Goal: Task Accomplishment & Management: Use online tool/utility

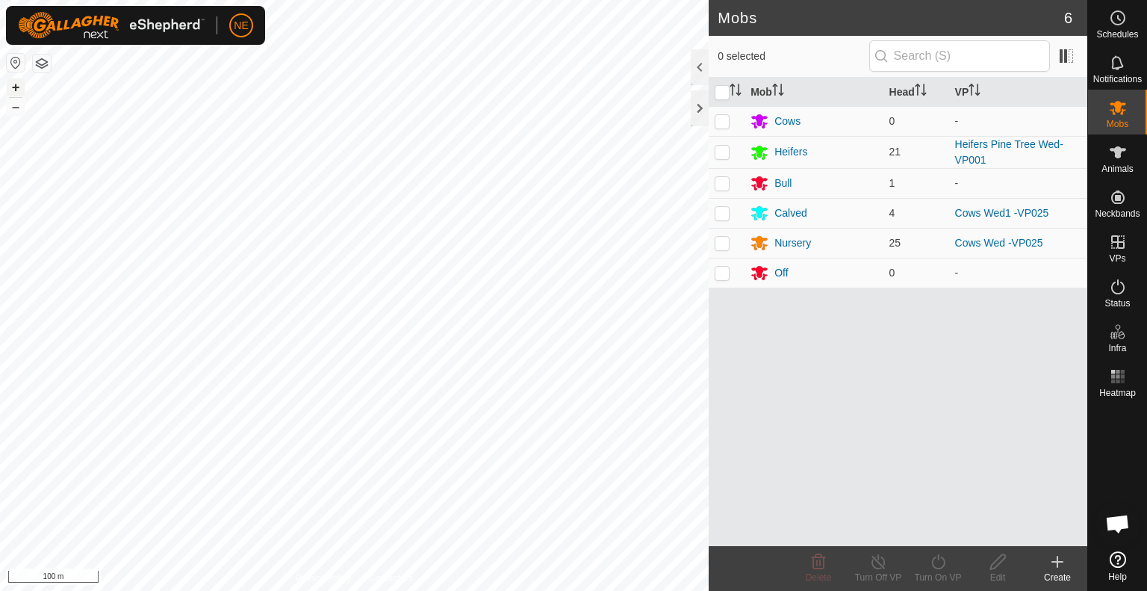
click at [13, 87] on button "+" at bounding box center [16, 87] width 18 height 18
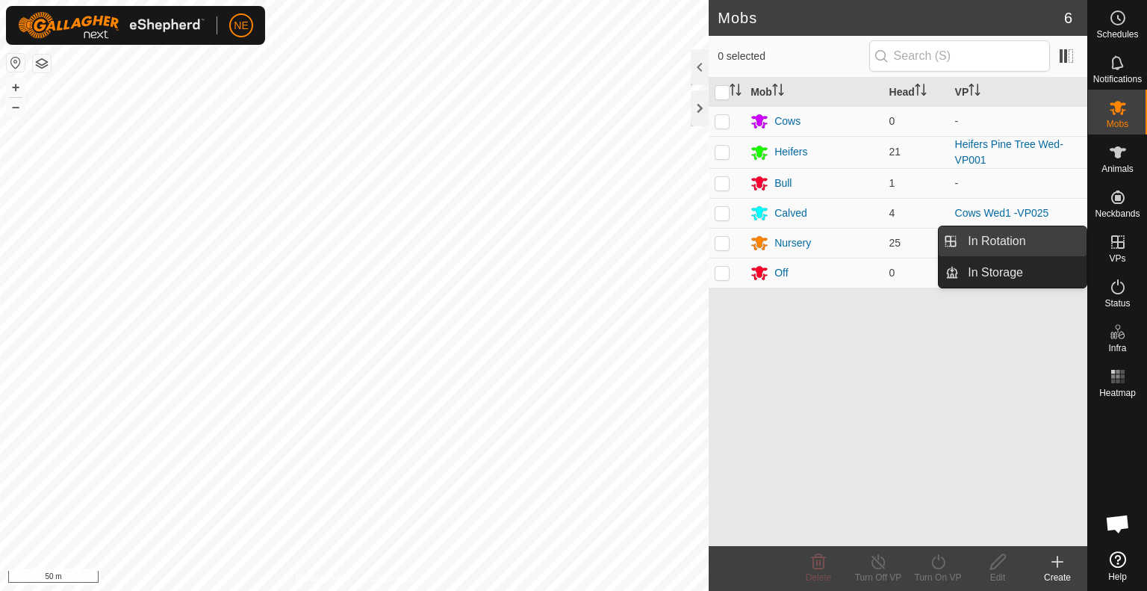
click at [1065, 244] on link "In Rotation" at bounding box center [1023, 241] width 128 height 30
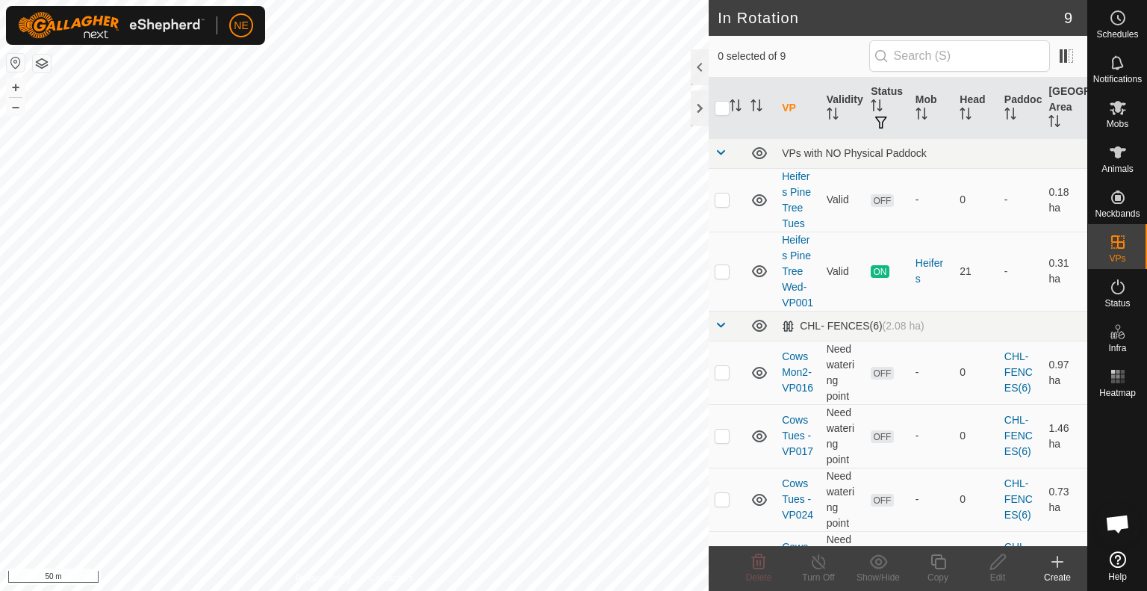
click at [1057, 577] on div "Create" at bounding box center [1057, 576] width 60 height 13
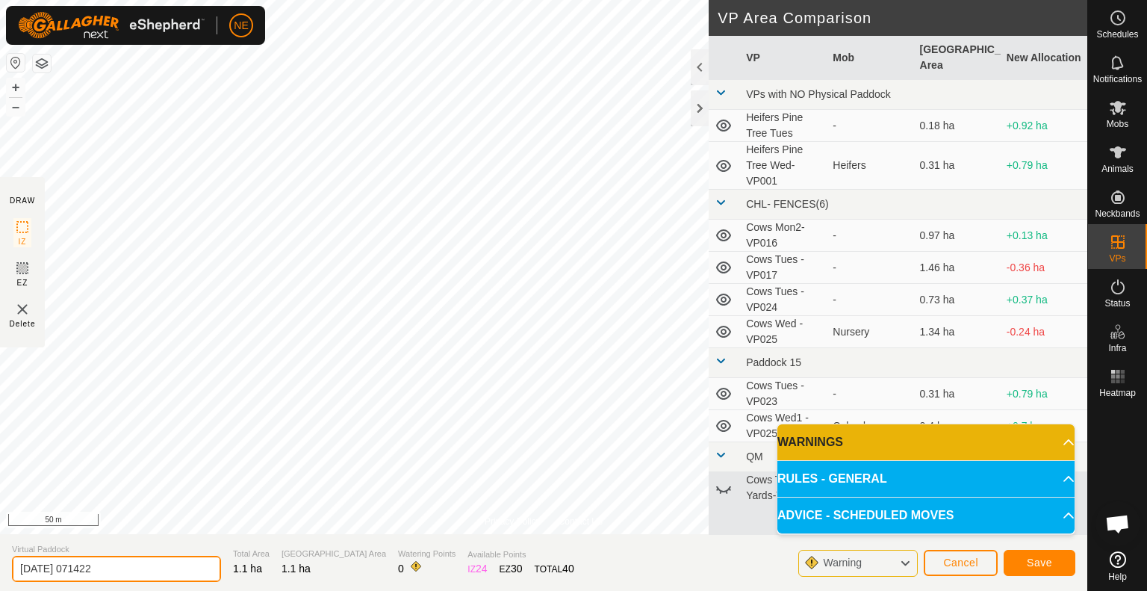
click at [157, 565] on input "[DATE] 071422" at bounding box center [116, 569] width 209 height 26
type input "Cows Top Paddock Thurs"
click at [1030, 564] on span "Save" at bounding box center [1039, 562] width 25 height 12
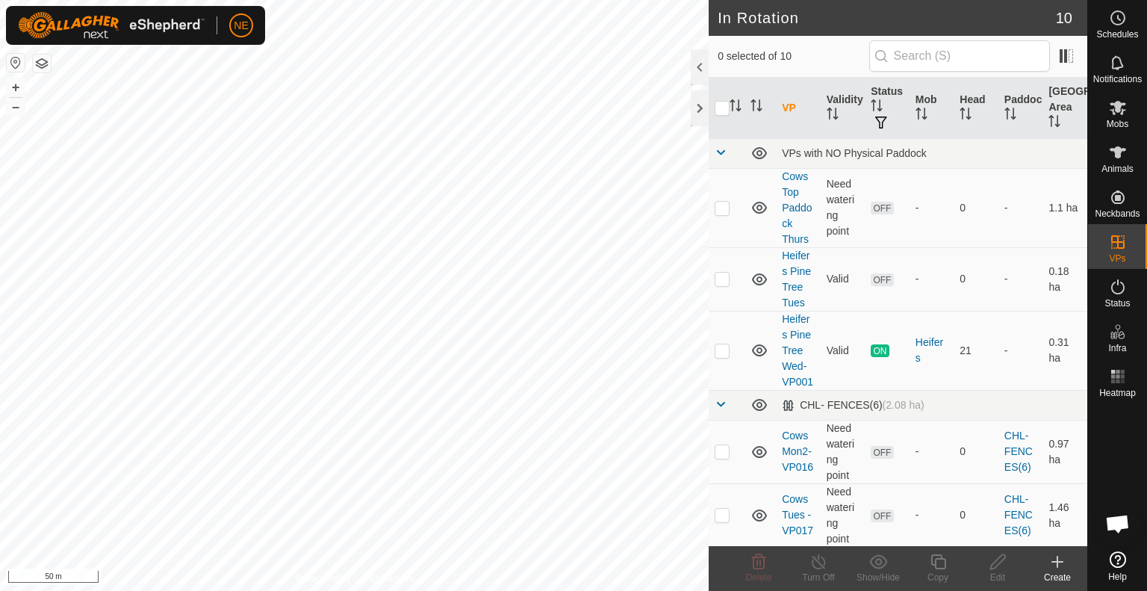
checkbox input "true"
click at [942, 571] on div "Copy" at bounding box center [938, 576] width 60 height 13
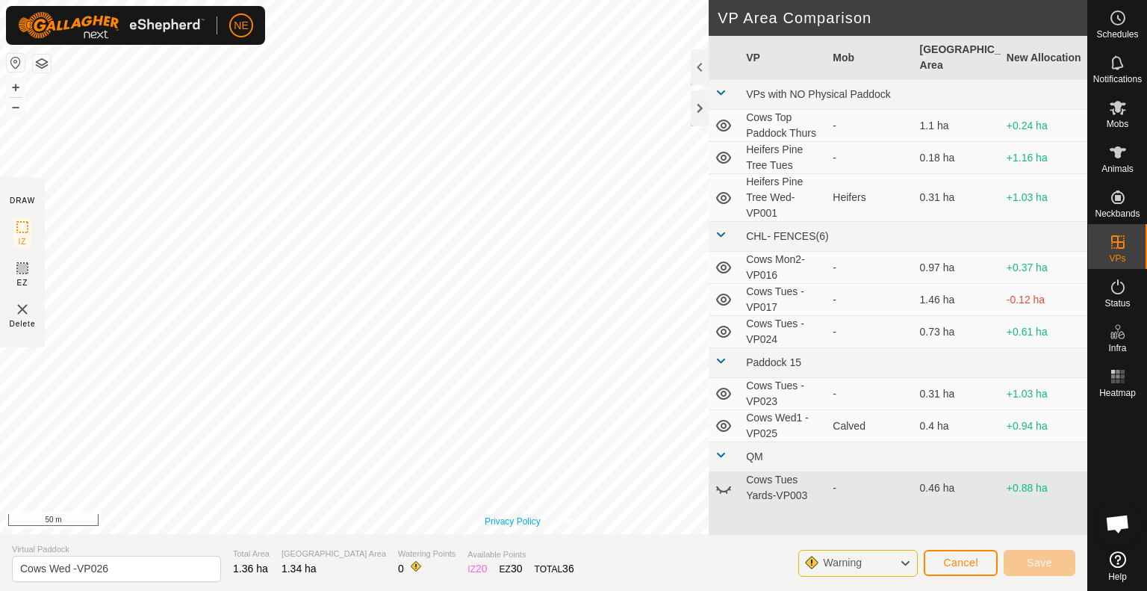
click at [519, 526] on div "Privacy Policy Contact Us S7 0121285114 Calved Cows Wed1 -VP025 + – ⇧ i 50 m" at bounding box center [543, 267] width 1087 height 534
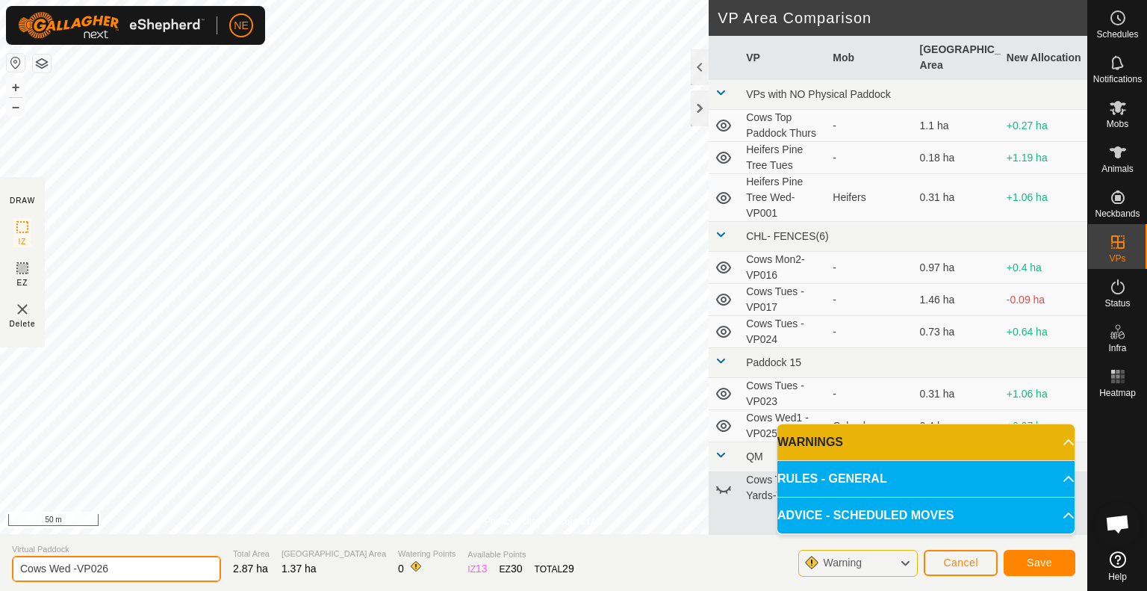
click at [69, 570] on input "Cows Wed -VP026" at bounding box center [116, 569] width 209 height 26
type input "Cows Thurs Move -VP026"
click at [1056, 559] on button "Save" at bounding box center [1040, 563] width 72 height 26
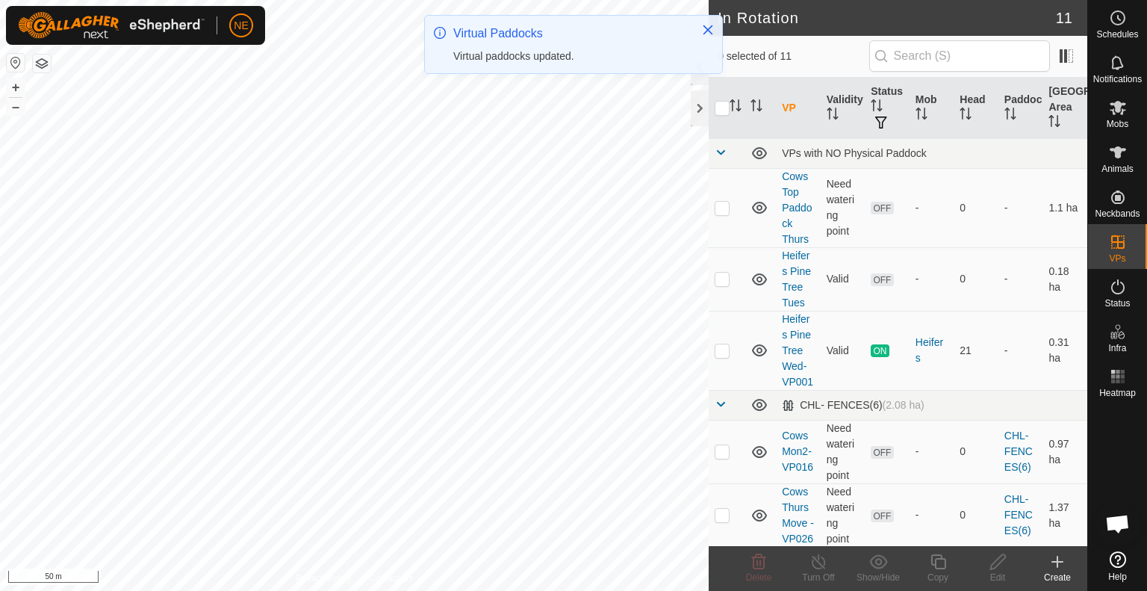
checkbox input "true"
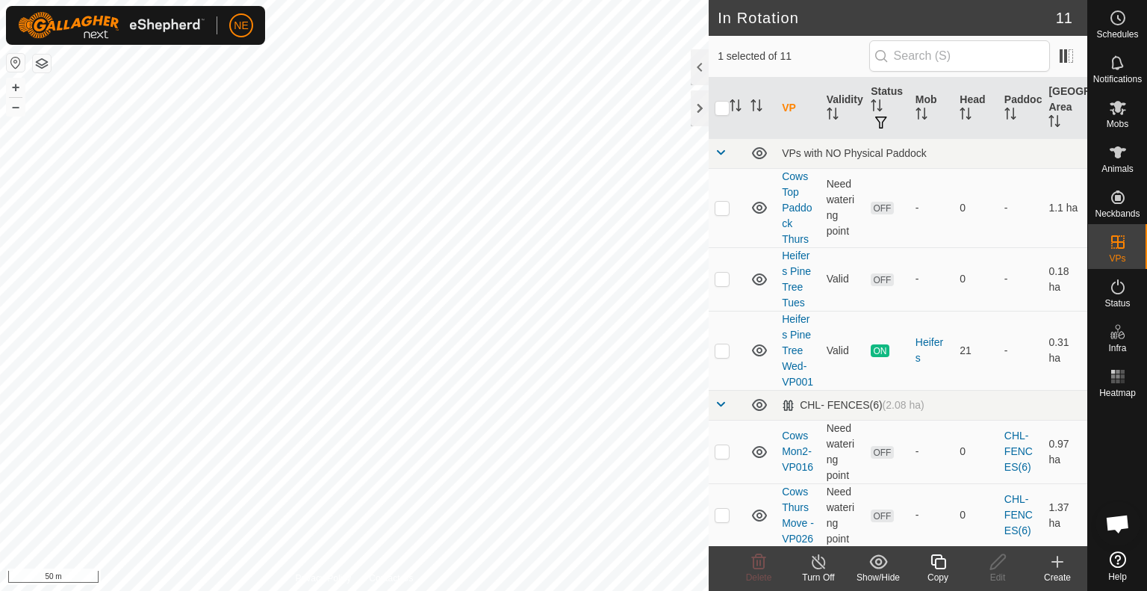
click at [938, 579] on div "Copy" at bounding box center [938, 576] width 60 height 13
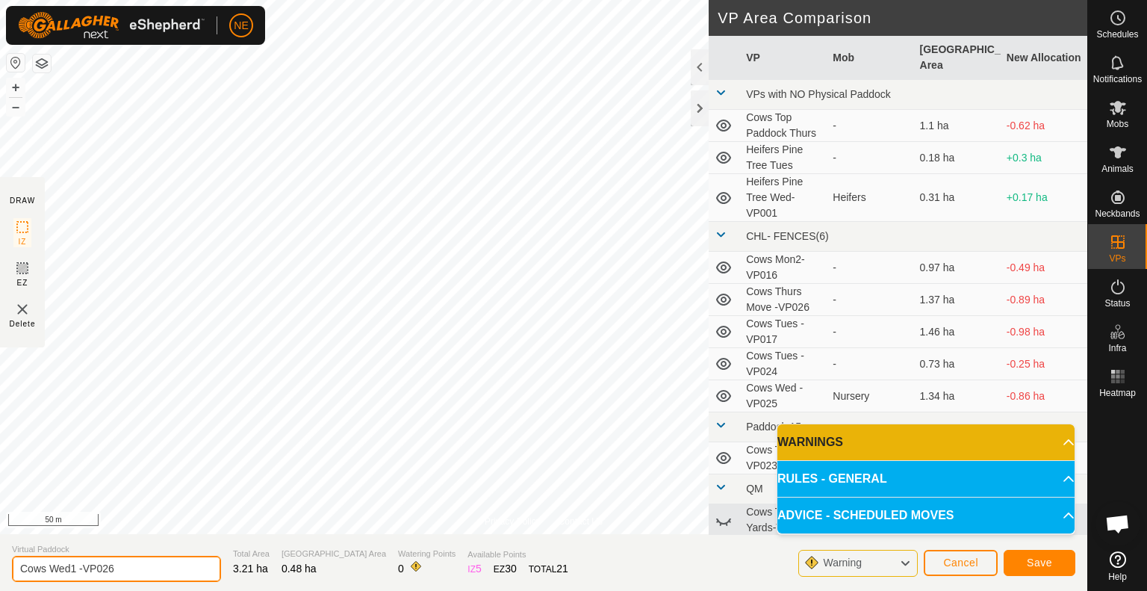
click at [75, 569] on input "Cows Wed1 -VP026" at bounding box center [116, 569] width 209 height 26
type input "Cows Move Change -VP026"
click at [1043, 570] on button "Save" at bounding box center [1040, 563] width 72 height 26
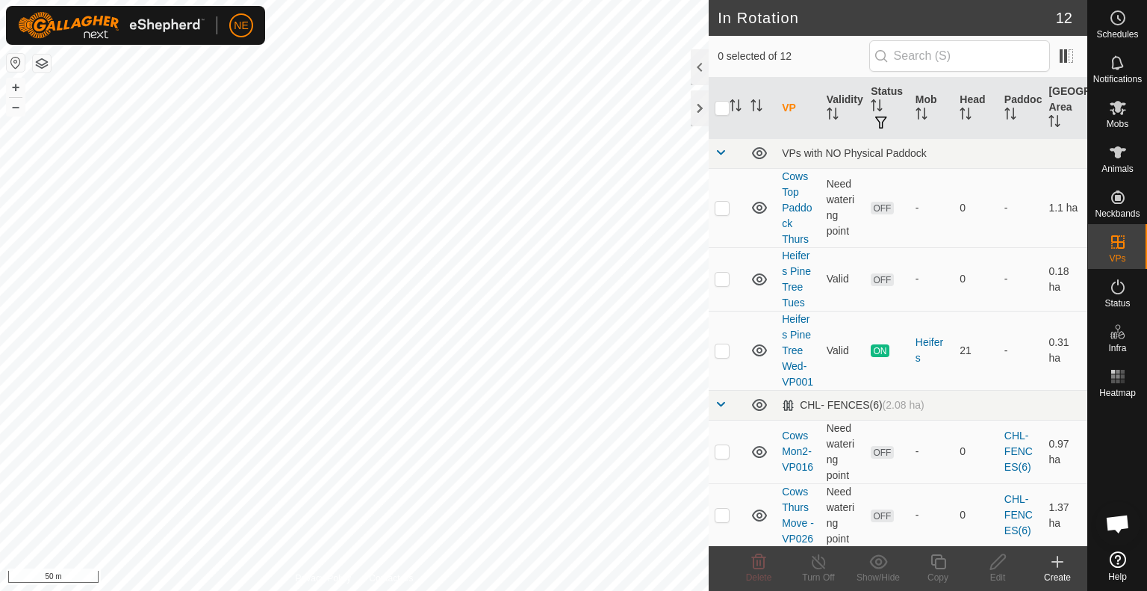
checkbox input "true"
click at [941, 564] on icon at bounding box center [938, 562] width 19 height 18
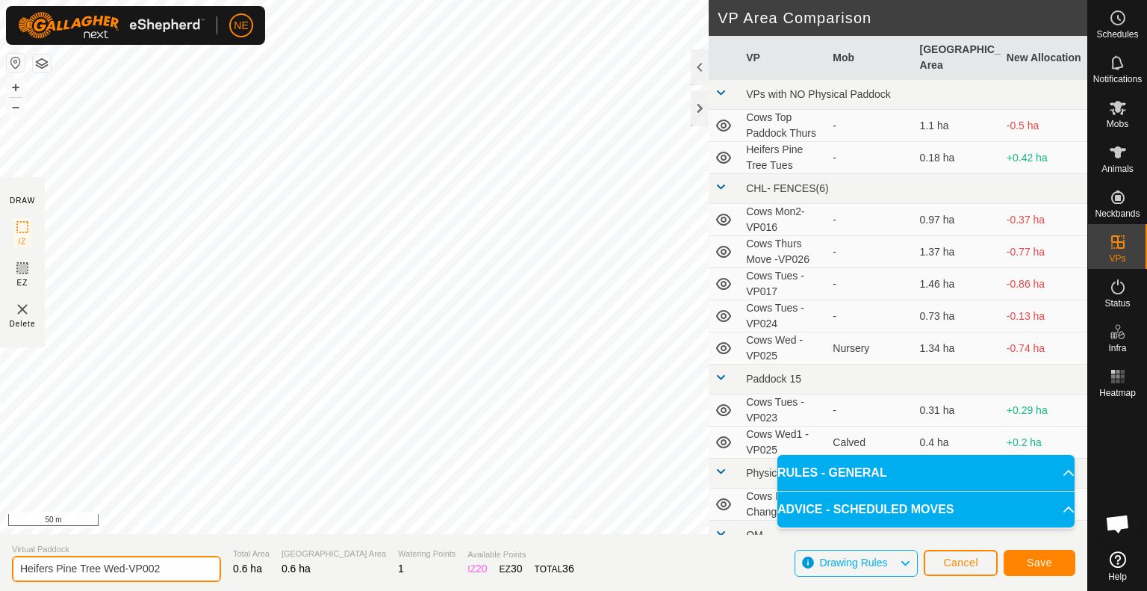
click at [125, 570] on input "Heifers Pine Tree Wed-VP002" at bounding box center [116, 569] width 209 height 26
type input "Heifers Pine Tree Thurs-VP002"
click at [1045, 561] on span "Save" at bounding box center [1039, 562] width 25 height 12
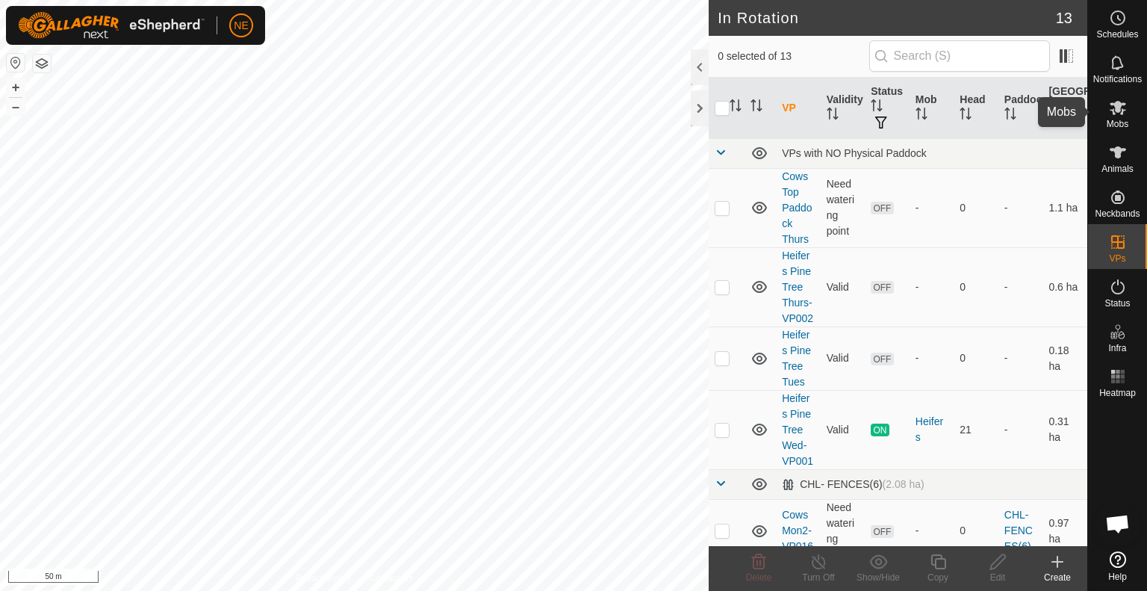
click at [1123, 102] on icon at bounding box center [1118, 108] width 18 height 18
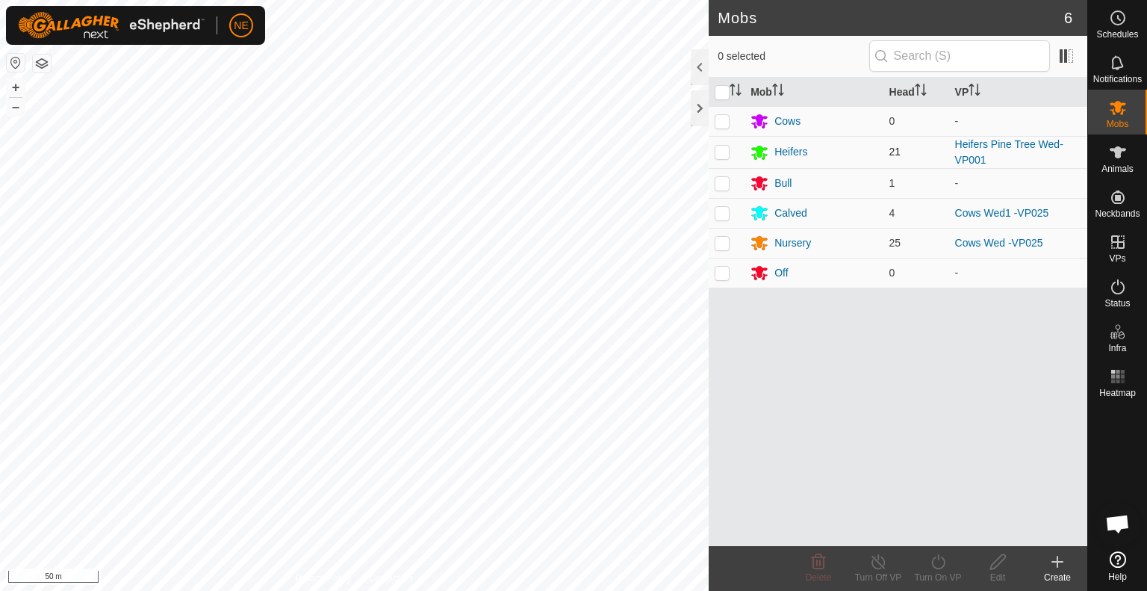
click at [725, 151] on p-checkbox at bounding box center [722, 152] width 15 height 12
checkbox input "true"
click at [920, 555] on turn-on-svg-icon at bounding box center [938, 562] width 60 height 18
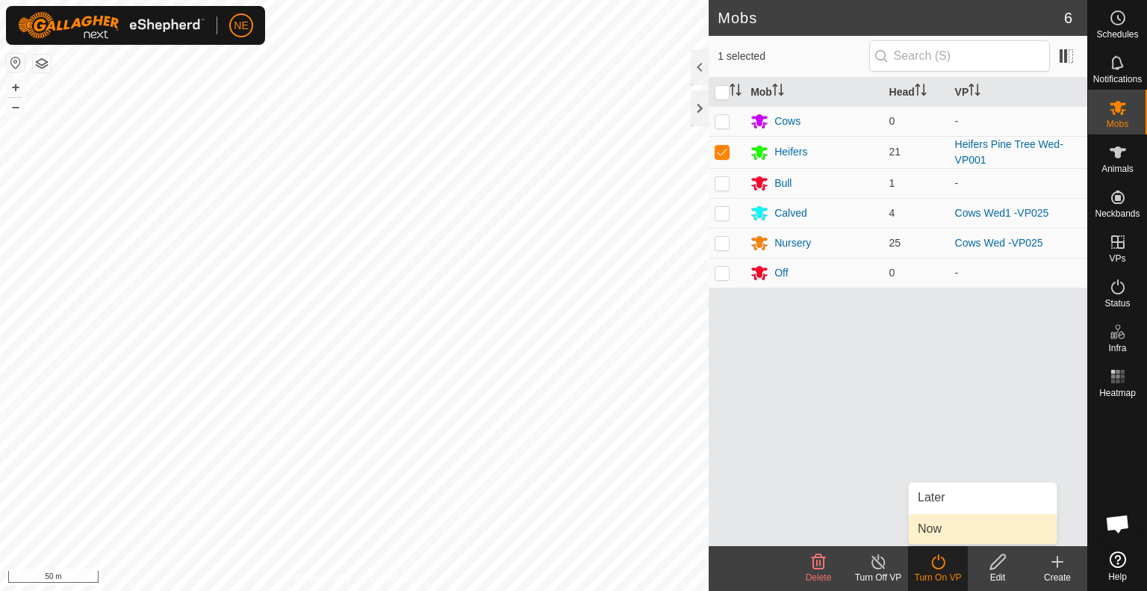
click at [930, 537] on link "Now" at bounding box center [983, 529] width 148 height 30
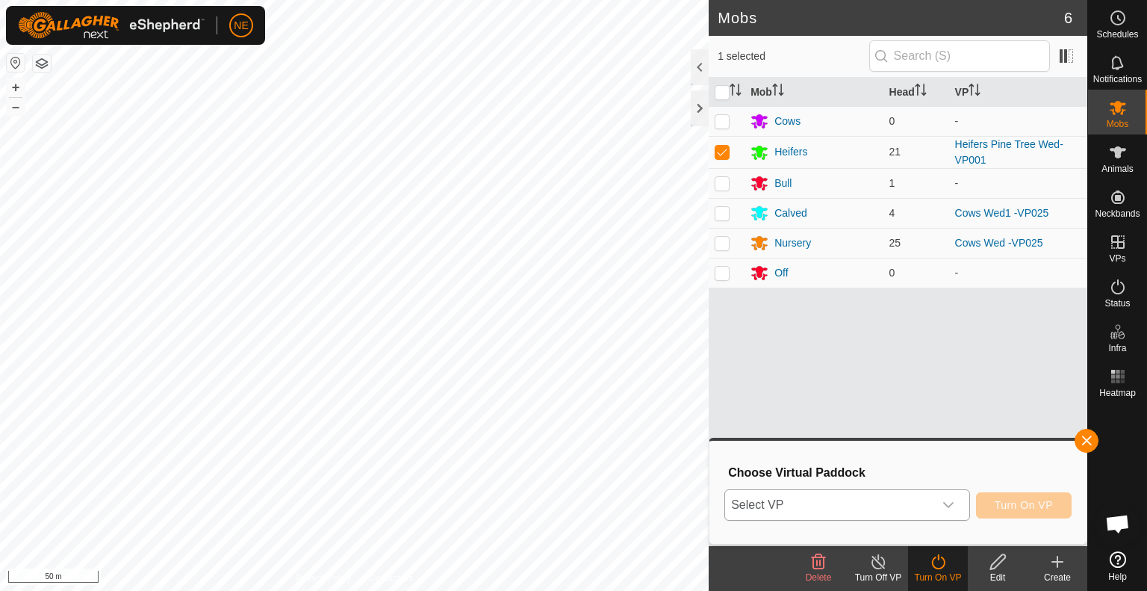
click at [952, 508] on icon "dropdown trigger" at bounding box center [948, 505] width 12 height 12
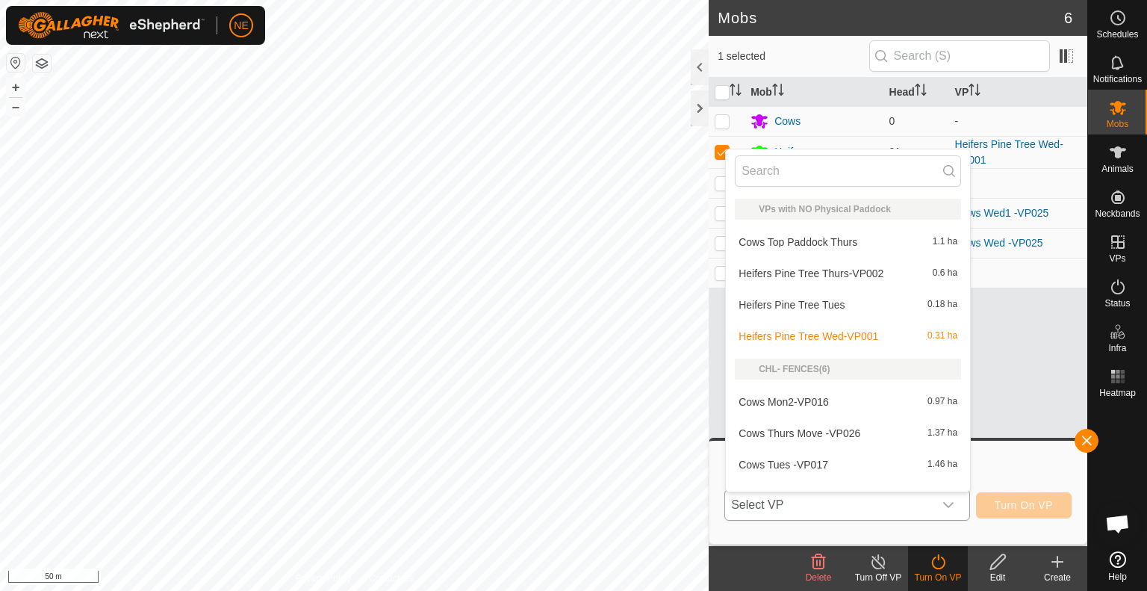
scroll to position [19, 0]
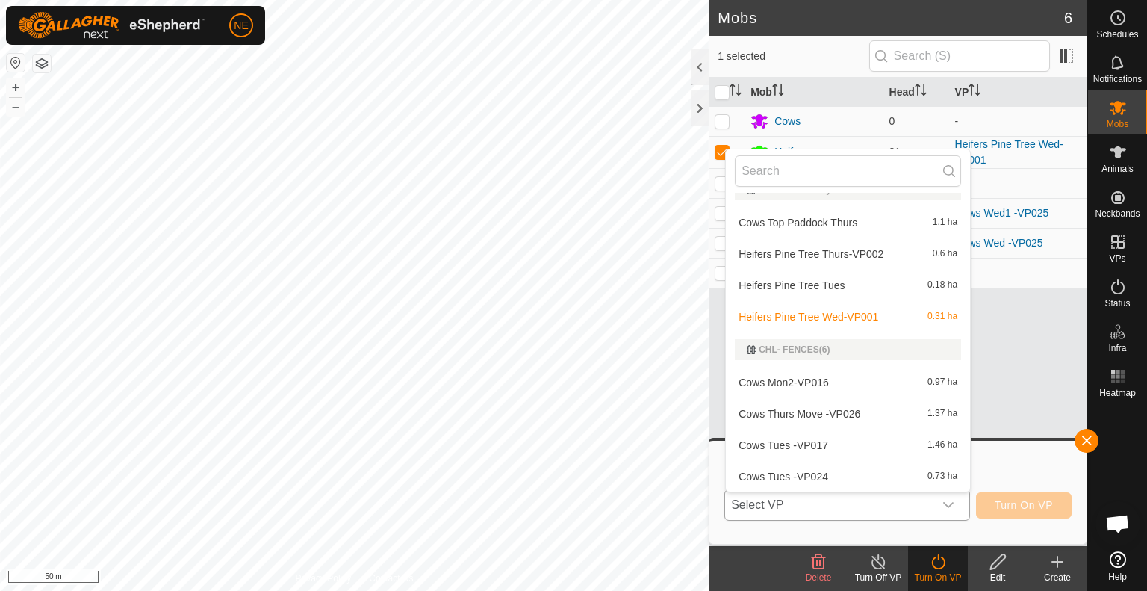
click at [841, 250] on li "Heifers Pine Tree Thurs-VP002 0.6 ha" at bounding box center [848, 254] width 244 height 30
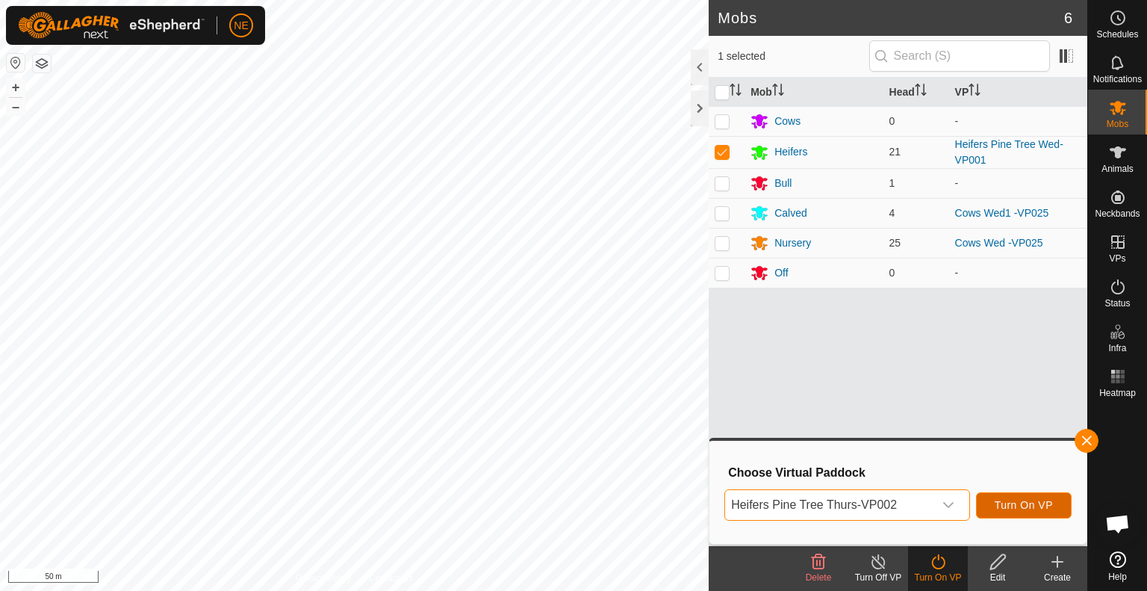
click at [1021, 511] on button "Turn On VP" at bounding box center [1024, 505] width 96 height 26
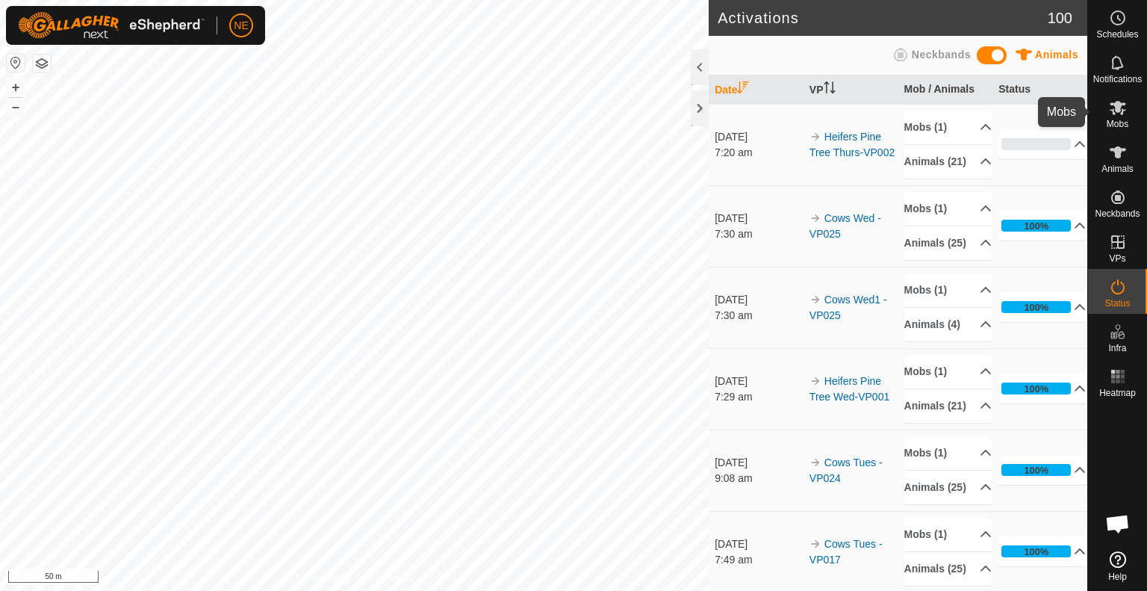
click at [1117, 113] on icon at bounding box center [1118, 108] width 18 height 18
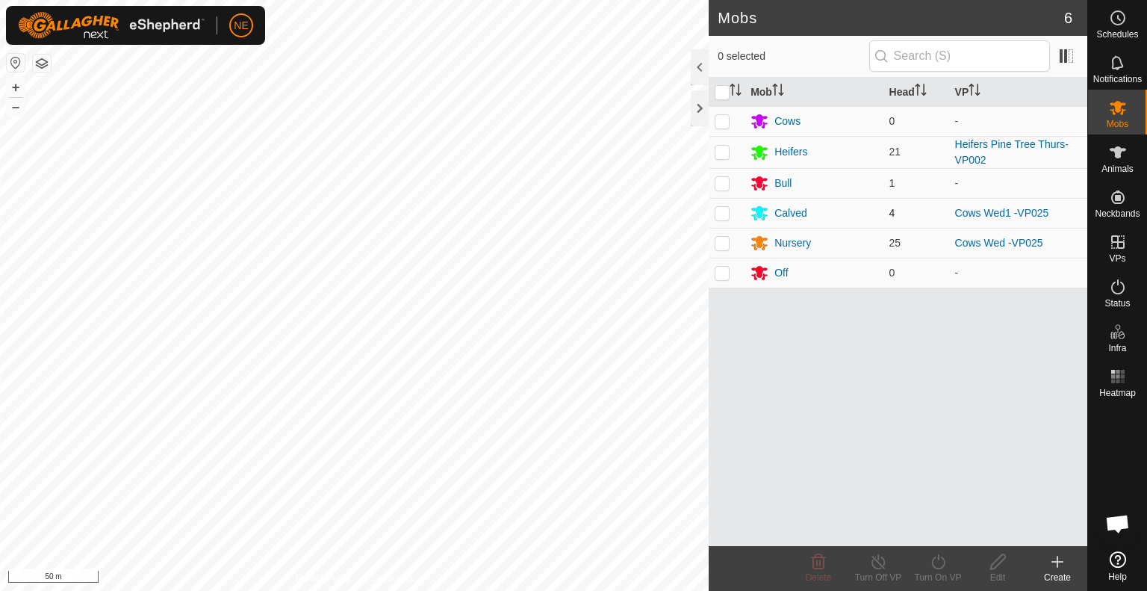
click at [719, 216] on p-checkbox at bounding box center [722, 213] width 15 height 12
checkbox input "true"
click at [938, 571] on div "Turn On VP" at bounding box center [938, 576] width 60 height 13
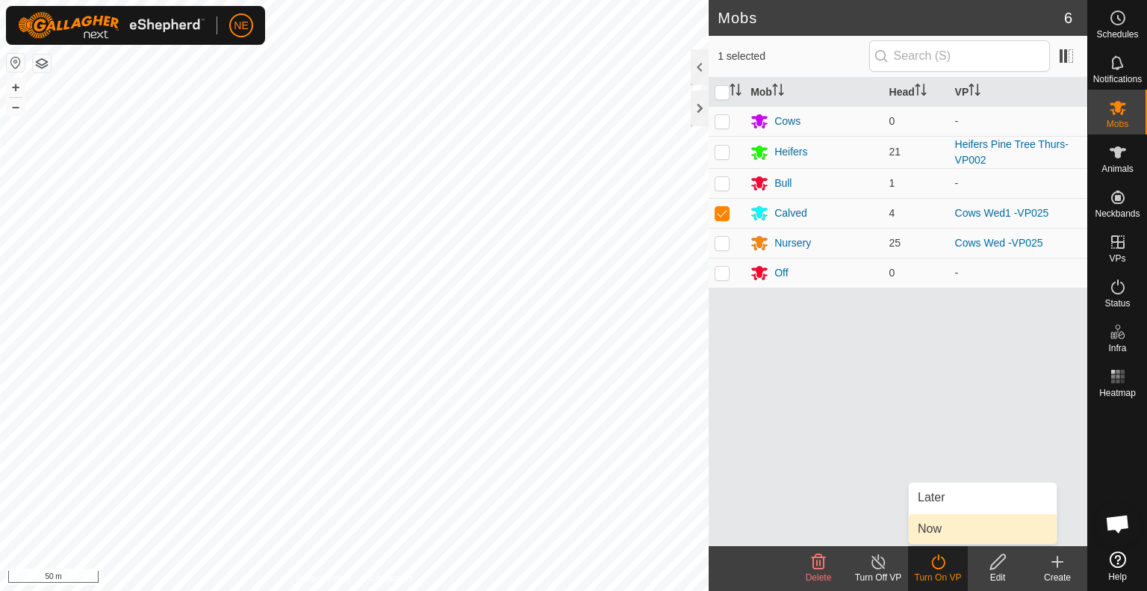
click at [933, 531] on link "Now" at bounding box center [983, 529] width 148 height 30
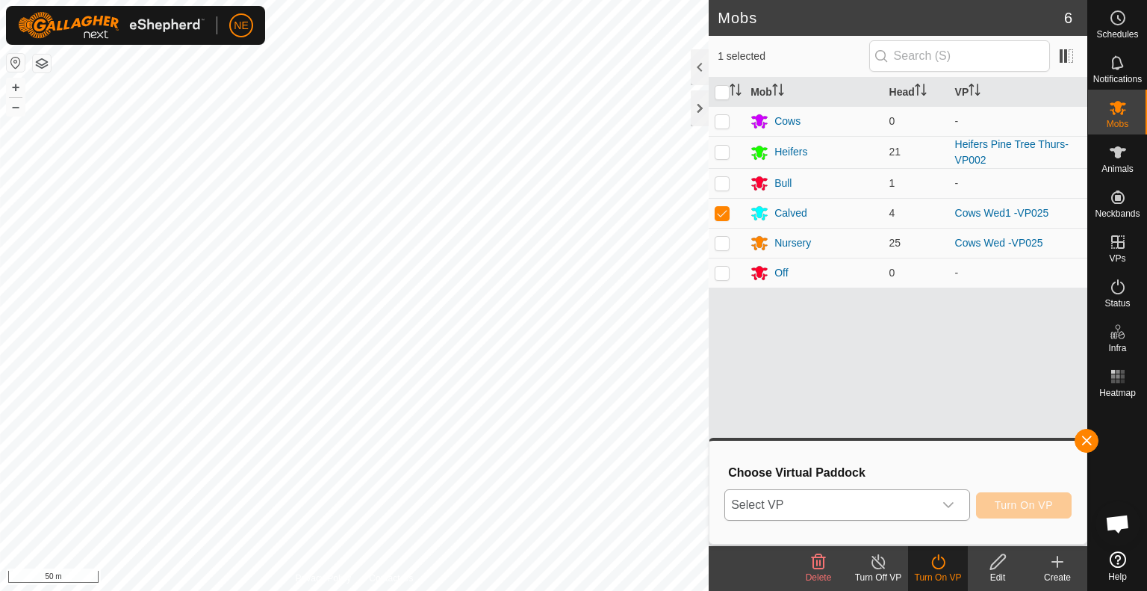
click at [950, 503] on icon "dropdown trigger" at bounding box center [948, 505] width 12 height 12
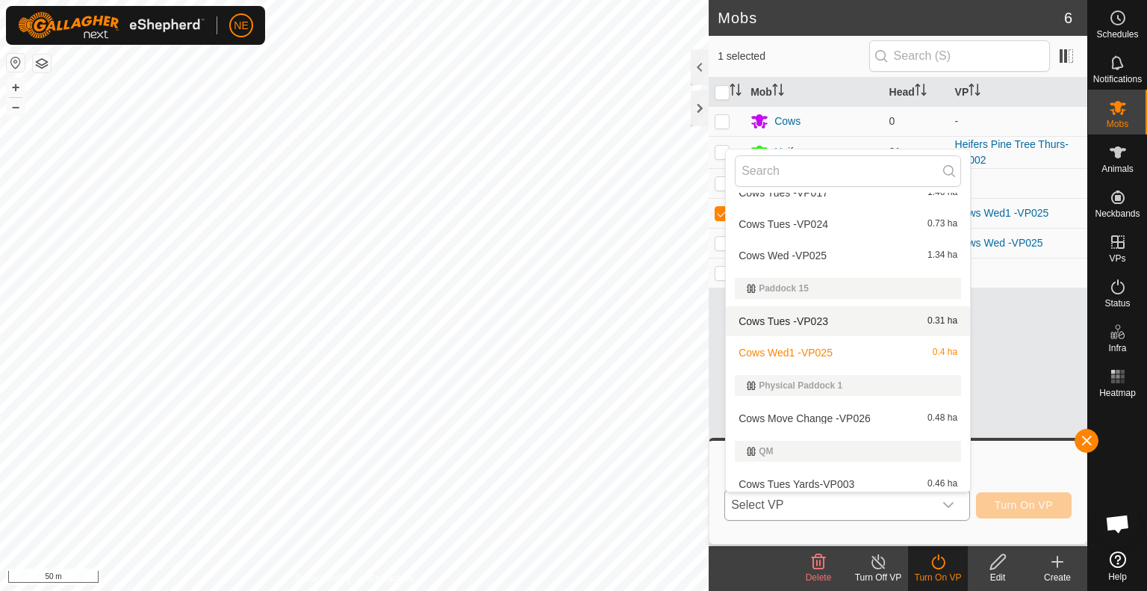
scroll to position [279, 0]
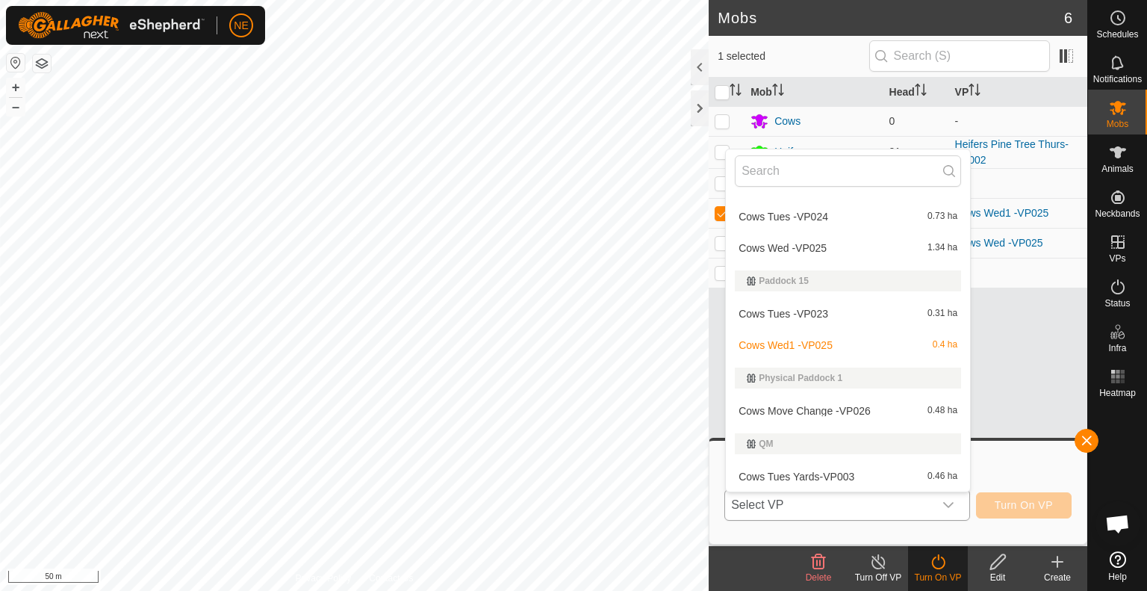
click at [817, 411] on li "Cows Move Change -VP026 0.48 ha" at bounding box center [848, 411] width 244 height 30
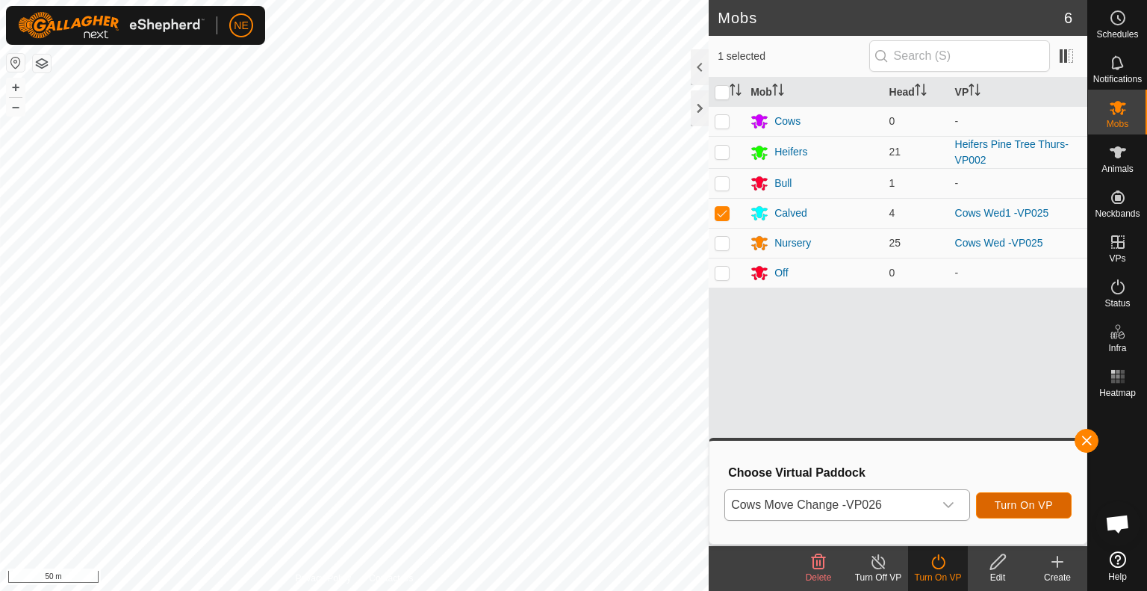
click at [1005, 507] on span "Turn On VP" at bounding box center [1024, 505] width 58 height 12
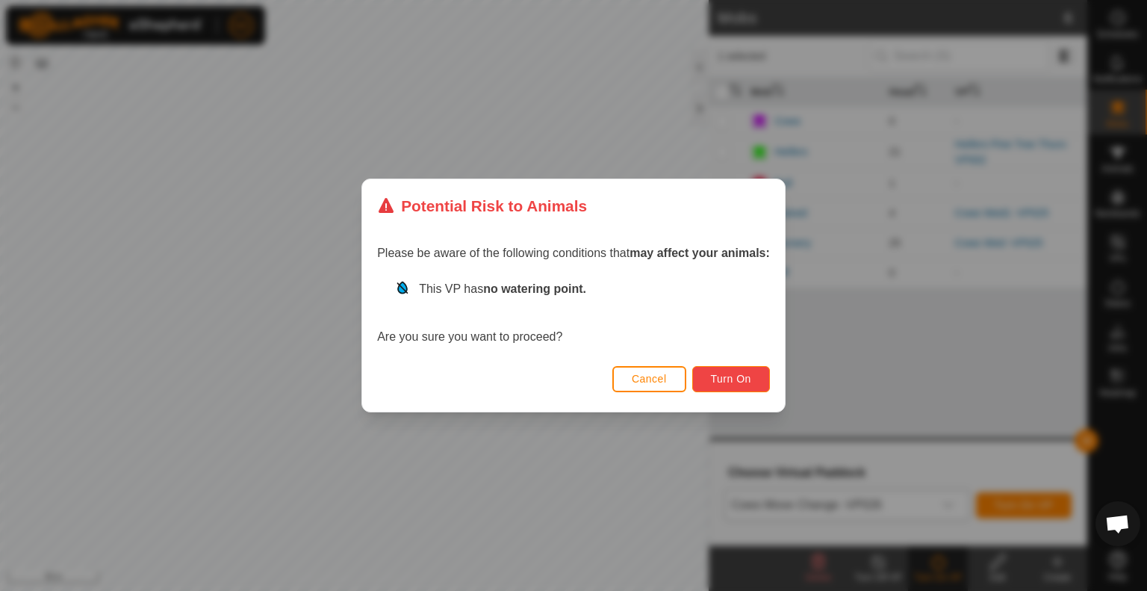
click at [735, 375] on span "Turn On" at bounding box center [731, 379] width 40 height 12
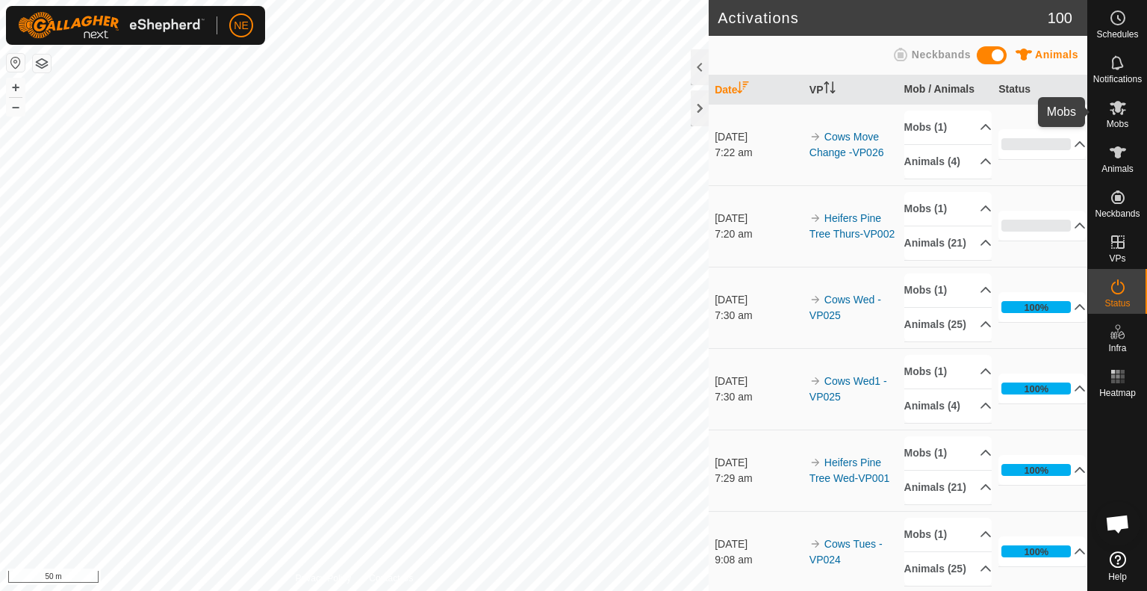
click at [1117, 115] on icon at bounding box center [1118, 108] width 18 height 18
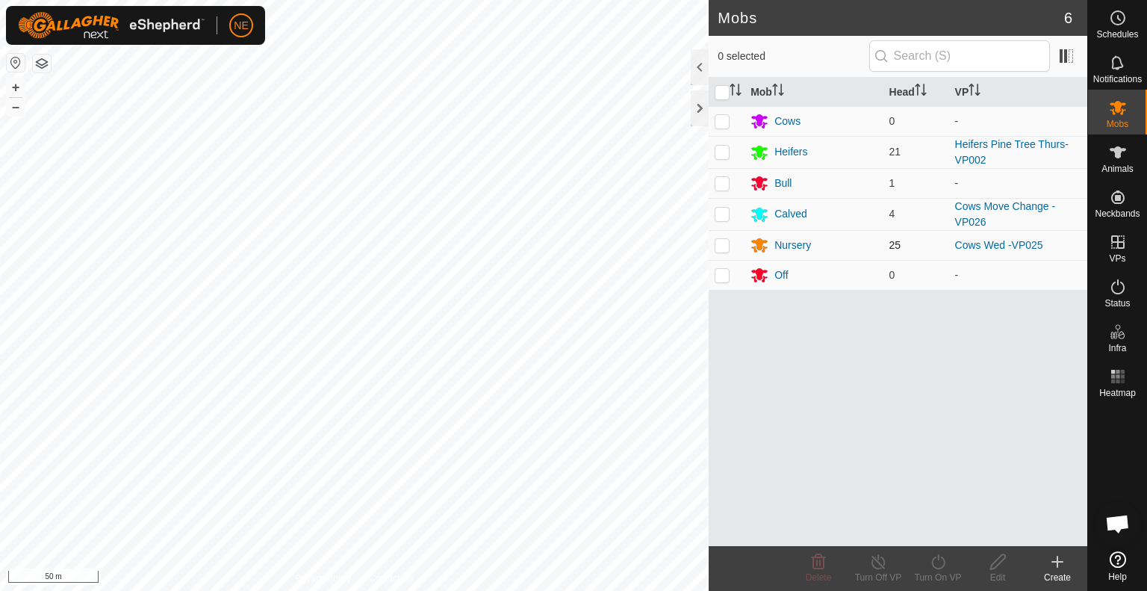
click at [723, 247] on p-checkbox at bounding box center [722, 245] width 15 height 12
checkbox input "true"
click at [933, 559] on icon at bounding box center [937, 561] width 13 height 15
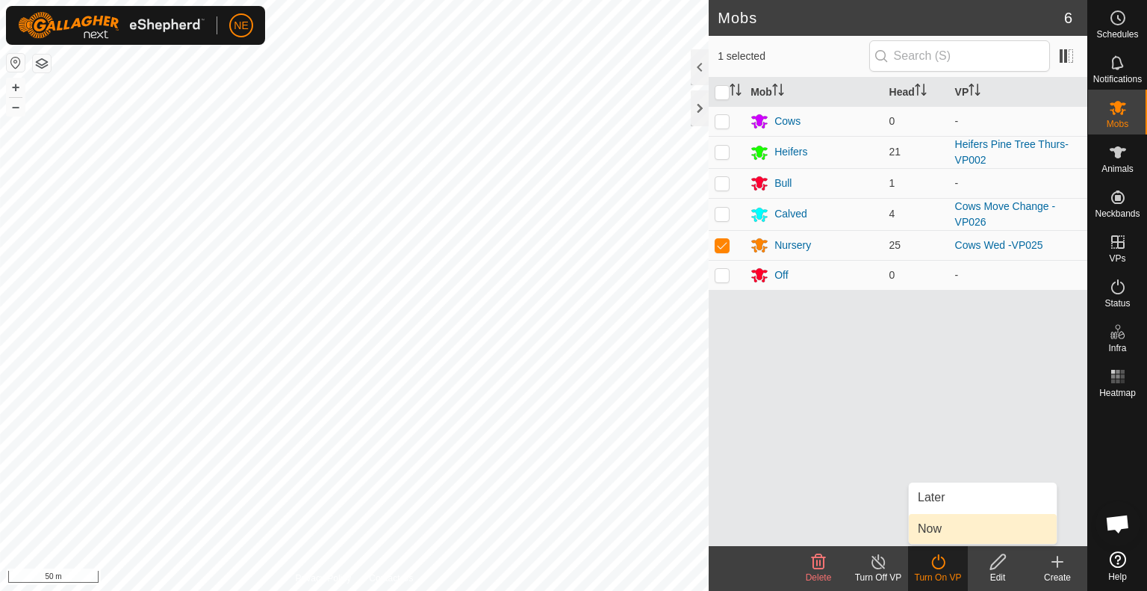
click at [933, 534] on link "Now" at bounding box center [983, 529] width 148 height 30
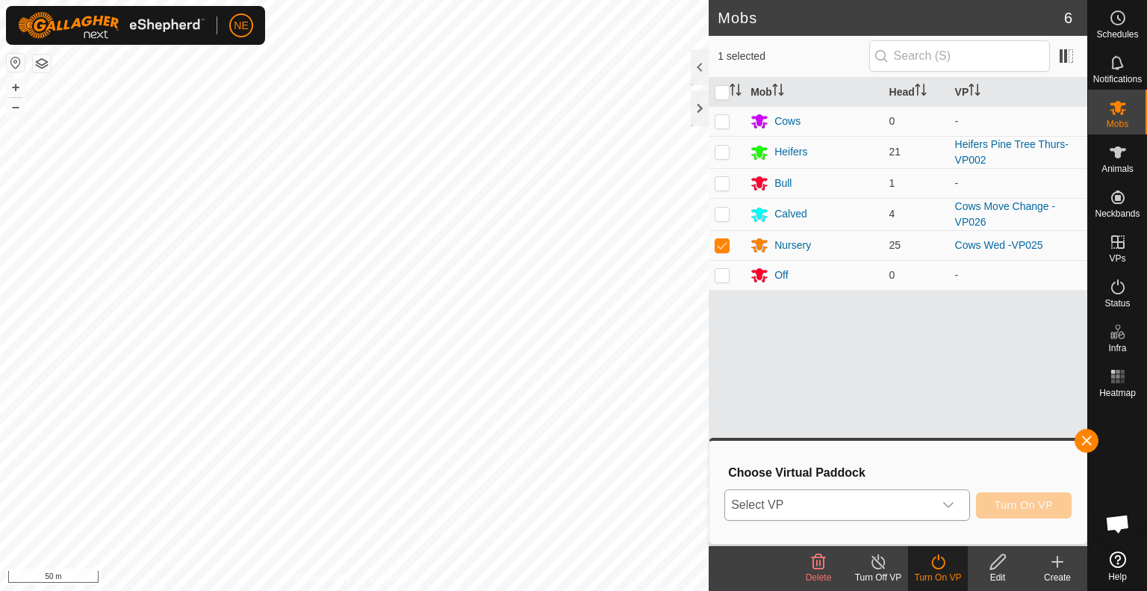
click at [947, 505] on icon "dropdown trigger" at bounding box center [948, 505] width 10 height 6
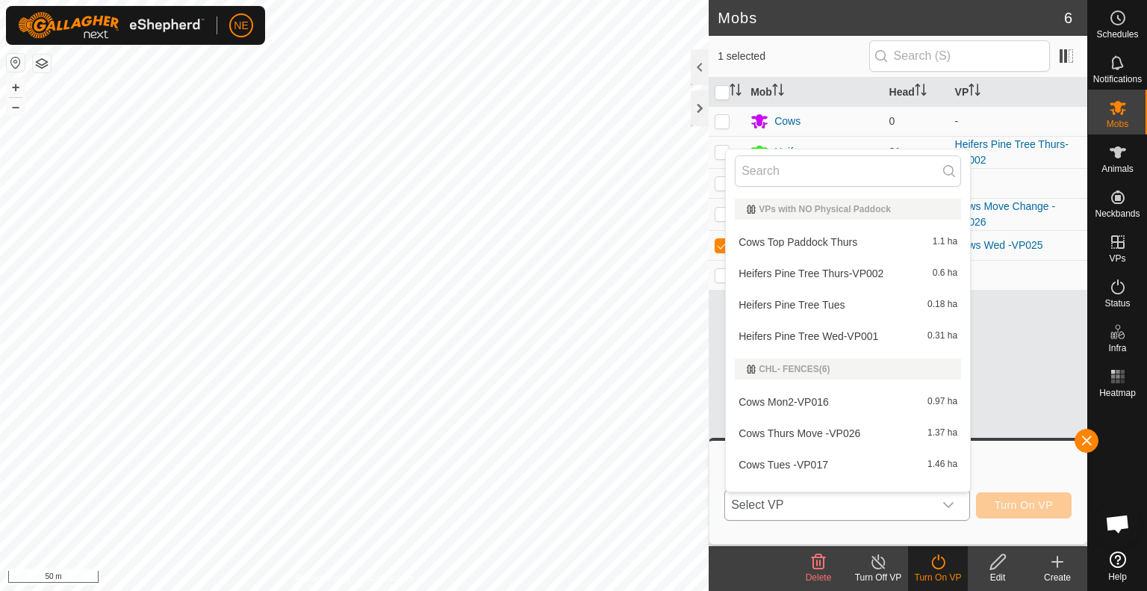
scroll to position [19, 0]
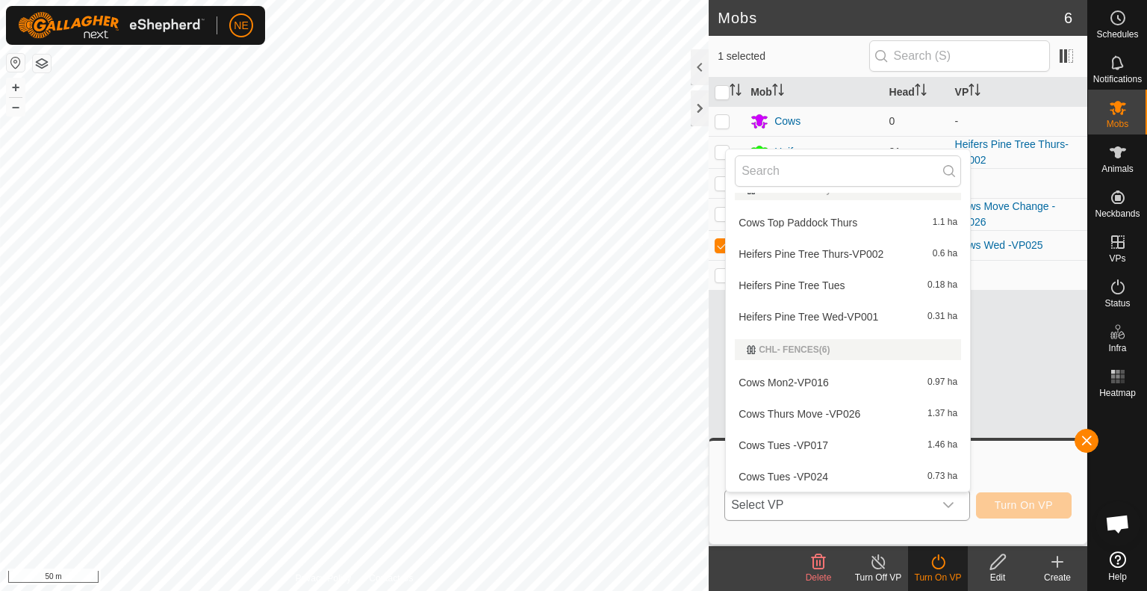
click at [866, 406] on li "Cows Thurs Move -VP026 1.37 ha" at bounding box center [848, 414] width 244 height 30
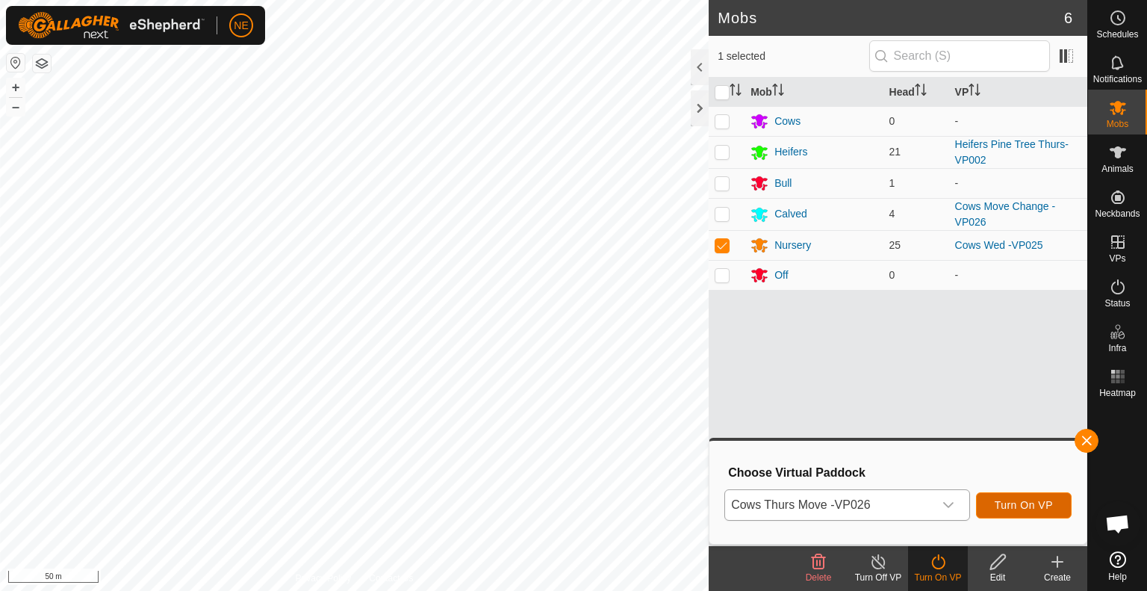
click at [1024, 507] on span "Turn On VP" at bounding box center [1024, 505] width 58 height 12
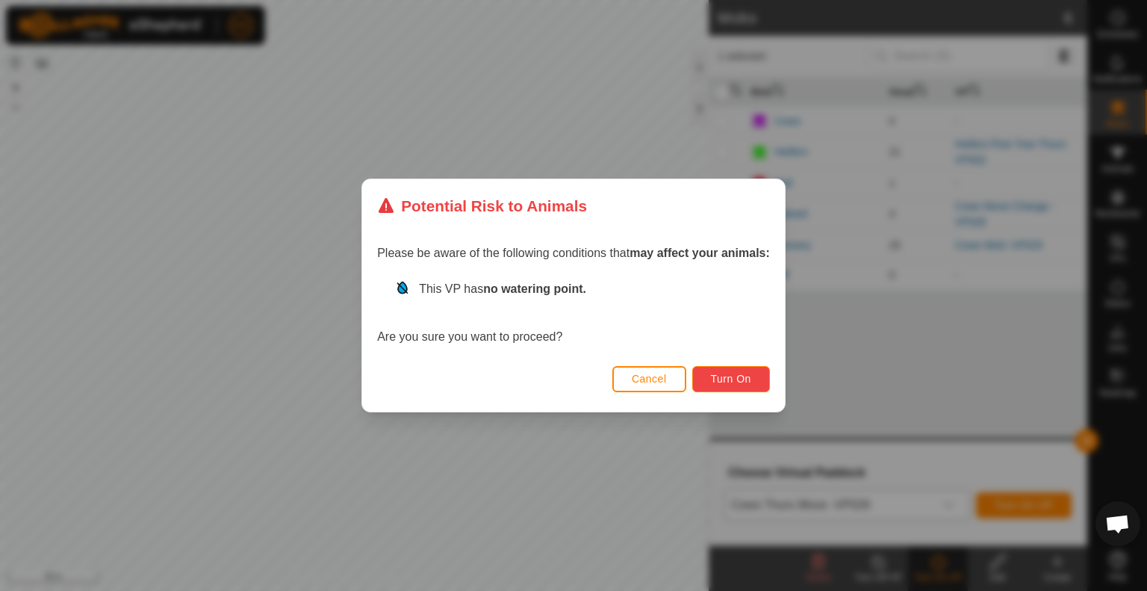
click at [738, 373] on span "Turn On" at bounding box center [731, 379] width 40 height 12
